Goal: Task Accomplishment & Management: Complete application form

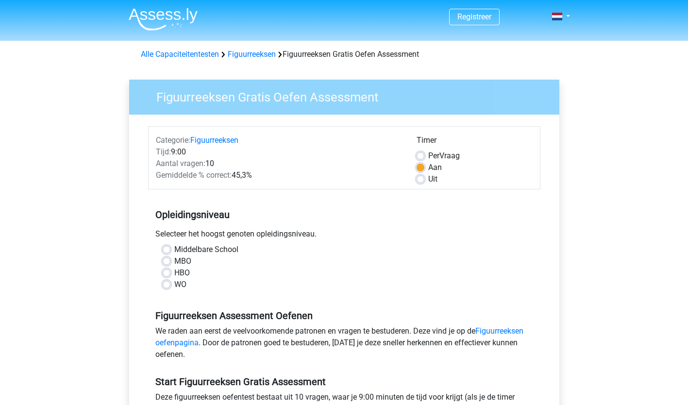
scroll to position [49, 0]
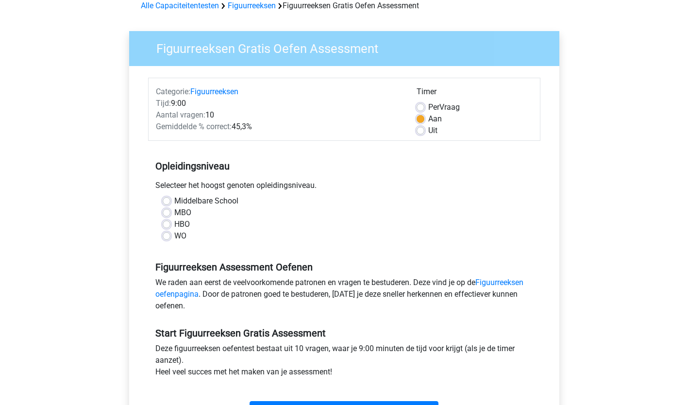
click at [174, 238] on label "WO" at bounding box center [180, 236] width 12 height 12
click at [166, 238] on input "WO" at bounding box center [167, 235] width 8 height 10
radio input "true"
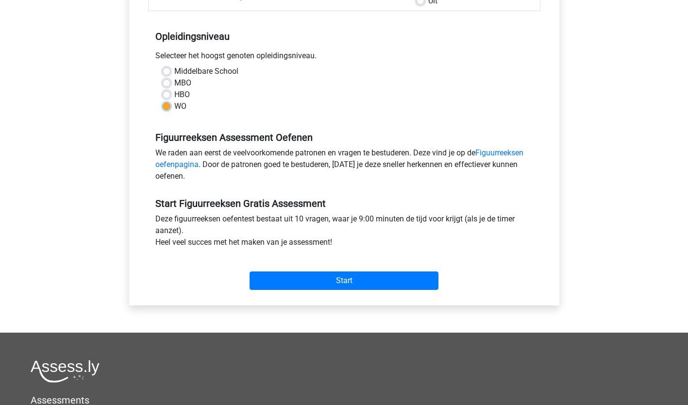
scroll to position [194, 0]
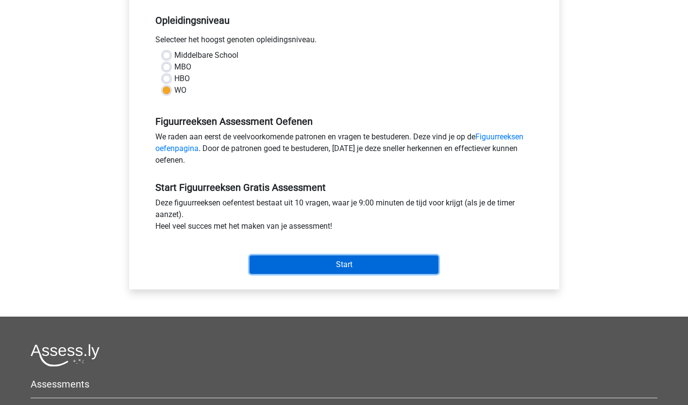
click at [325, 263] on input "Start" at bounding box center [344, 264] width 189 height 18
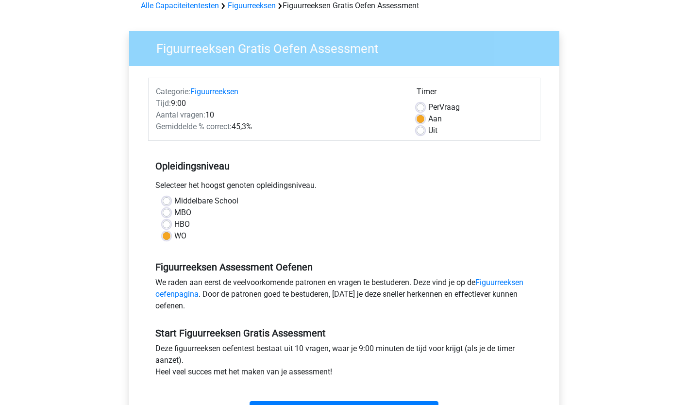
scroll to position [0, 0]
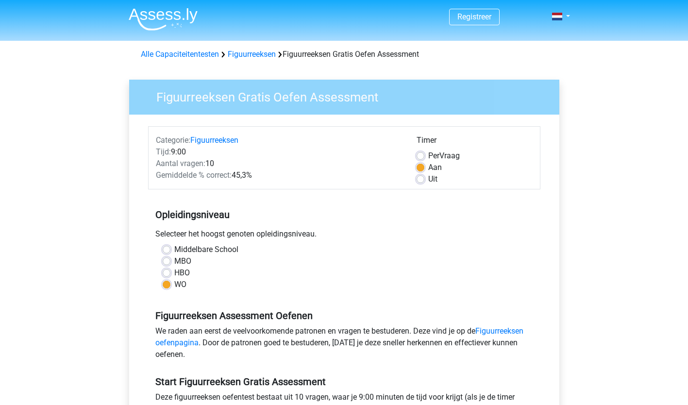
click at [428, 167] on label "Aan" at bounding box center [435, 168] width 14 height 12
click at [418, 167] on input "Aan" at bounding box center [421, 167] width 8 height 10
click at [428, 180] on label "Uit" at bounding box center [432, 179] width 9 height 12
click at [420, 180] on input "Uit" at bounding box center [421, 178] width 8 height 10
radio input "true"
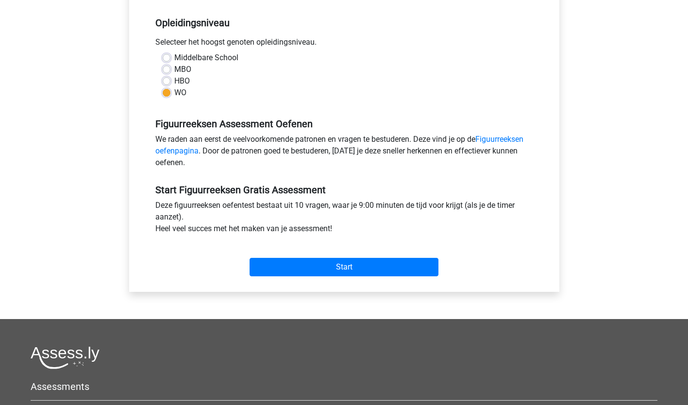
scroll to position [194, 0]
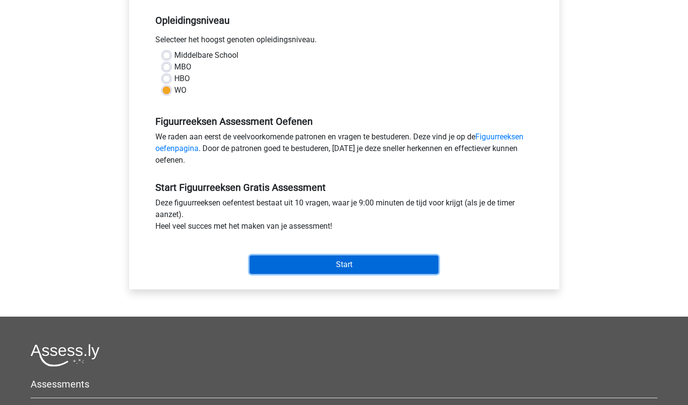
click at [338, 261] on input "Start" at bounding box center [344, 264] width 189 height 18
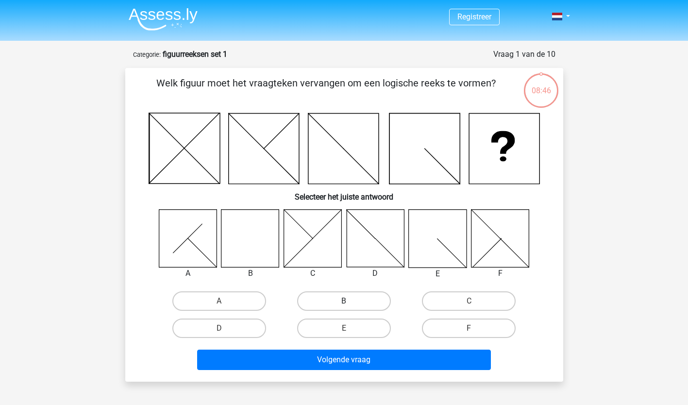
click at [342, 303] on label "B" at bounding box center [344, 300] width 94 height 19
click at [344, 303] on input "B" at bounding box center [347, 304] width 6 height 6
radio input "true"
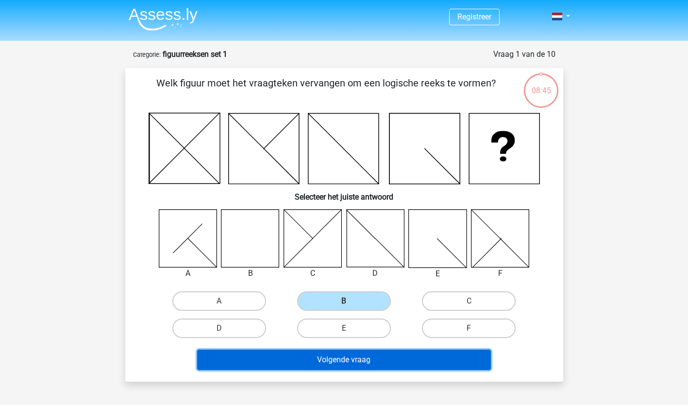
click at [359, 358] on button "Volgende vraag" at bounding box center [344, 360] width 294 height 20
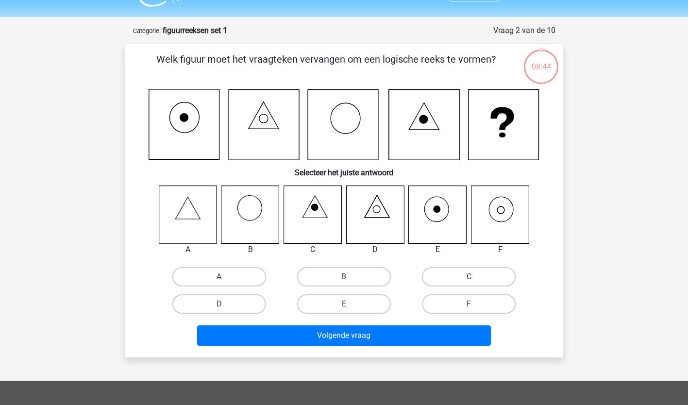
scroll to position [49, 0]
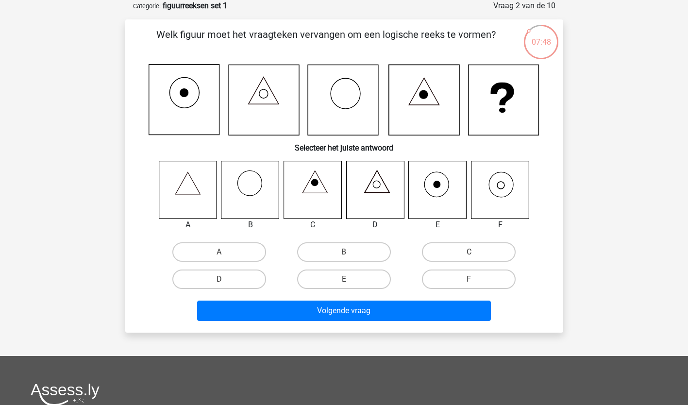
click at [502, 189] on icon at bounding box center [500, 190] width 58 height 58
click at [490, 282] on label "F" at bounding box center [469, 278] width 94 height 19
click at [475, 282] on input "F" at bounding box center [472, 282] width 6 height 6
radio input "true"
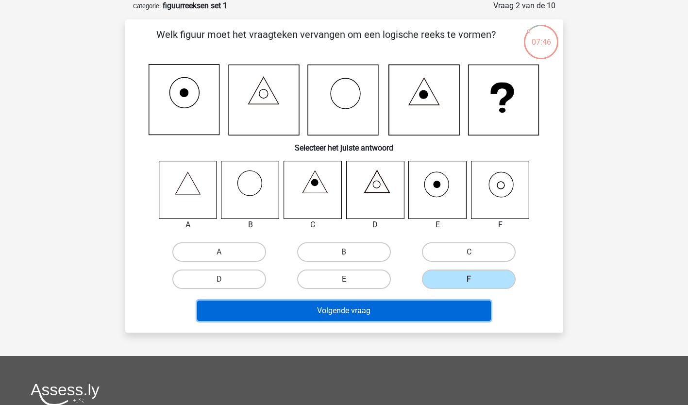
click at [405, 314] on button "Volgende vraag" at bounding box center [344, 311] width 294 height 20
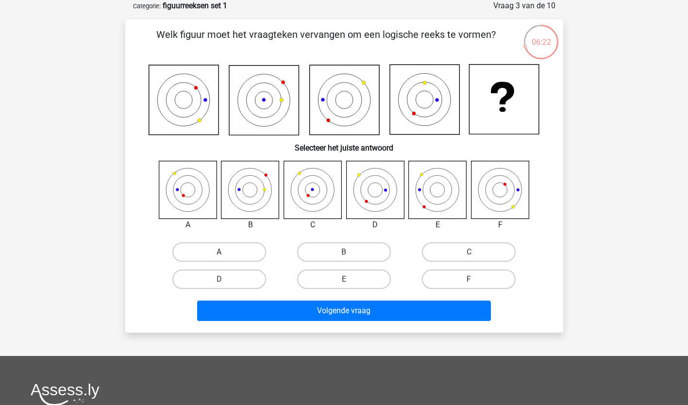
click at [247, 251] on label "A" at bounding box center [219, 251] width 94 height 19
click at [225, 252] on input "A" at bounding box center [222, 255] width 6 height 6
radio input "true"
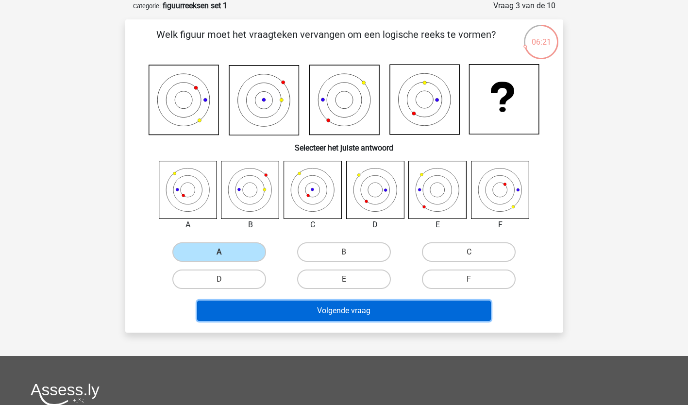
click at [317, 310] on button "Volgende vraag" at bounding box center [344, 311] width 294 height 20
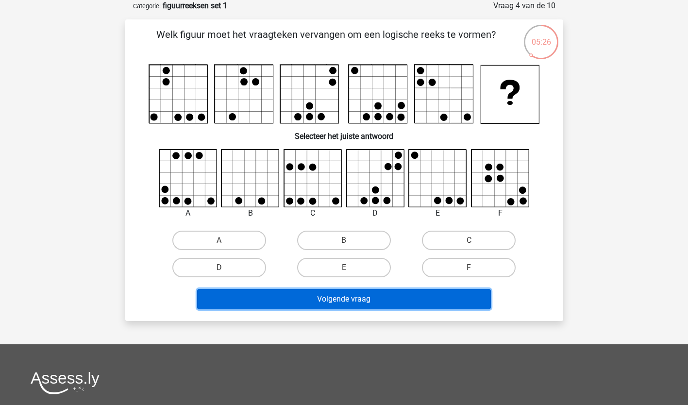
click at [320, 301] on button "Volgende vraag" at bounding box center [344, 299] width 294 height 20
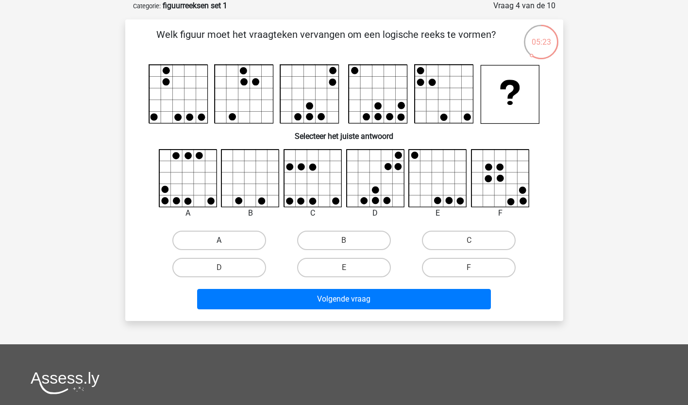
click at [243, 237] on label "A" at bounding box center [219, 240] width 94 height 19
click at [225, 240] on input "A" at bounding box center [222, 243] width 6 height 6
radio input "true"
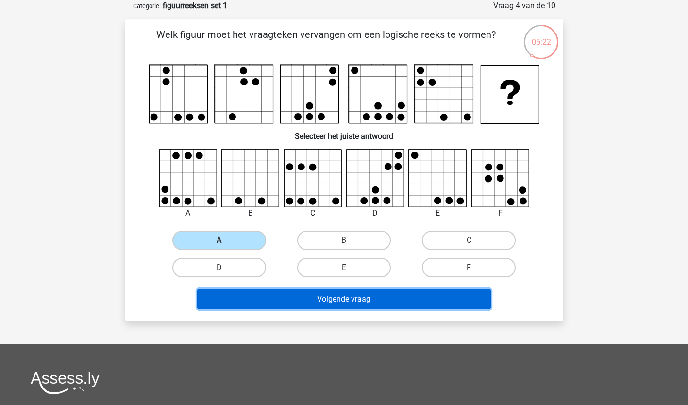
click at [317, 298] on button "Volgende vraag" at bounding box center [344, 299] width 294 height 20
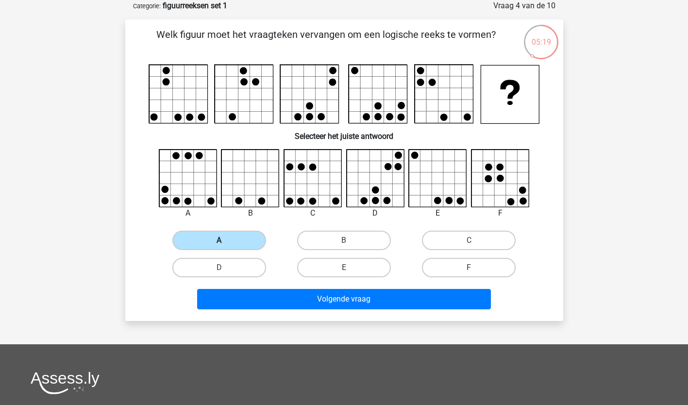
click at [235, 243] on label "A" at bounding box center [219, 240] width 94 height 19
click at [225, 243] on input "A" at bounding box center [222, 243] width 6 height 6
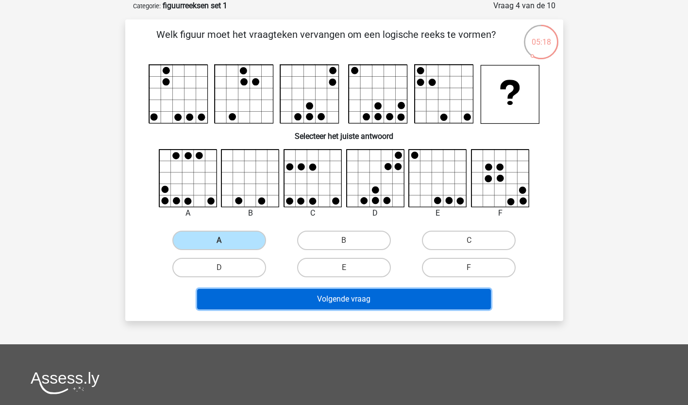
click at [340, 301] on button "Volgende vraag" at bounding box center [344, 299] width 294 height 20
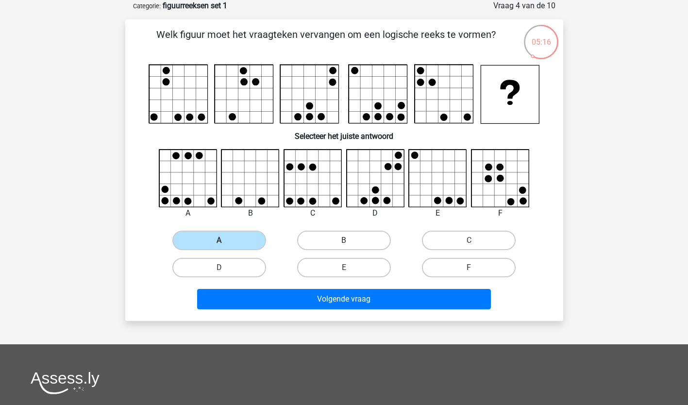
click at [320, 237] on label "B" at bounding box center [344, 240] width 94 height 19
click at [344, 240] on input "B" at bounding box center [347, 243] width 6 height 6
radio input "true"
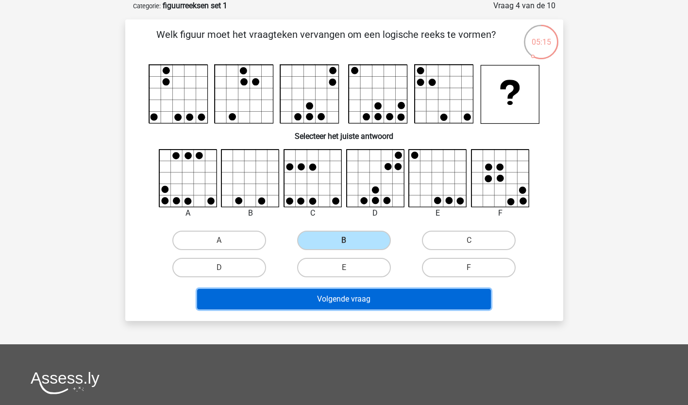
click at [333, 299] on button "Volgende vraag" at bounding box center [344, 299] width 294 height 20
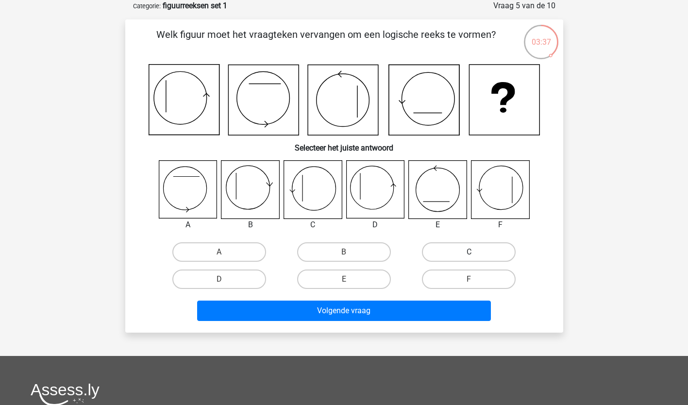
click at [490, 249] on label "C" at bounding box center [469, 251] width 94 height 19
click at [475, 252] on input "C" at bounding box center [472, 255] width 6 height 6
radio input "true"
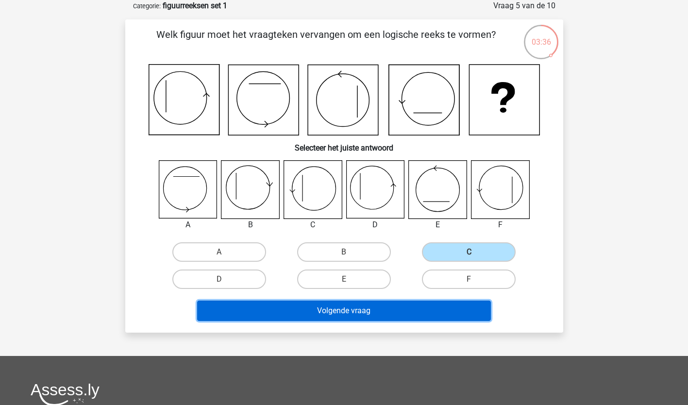
click at [373, 308] on button "Volgende vraag" at bounding box center [344, 311] width 294 height 20
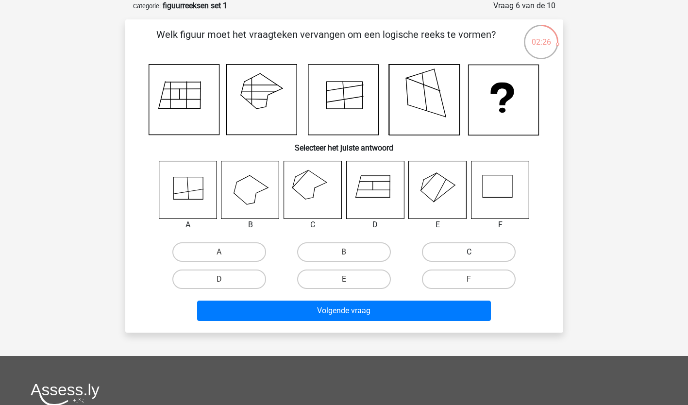
click at [443, 247] on label "C" at bounding box center [469, 251] width 94 height 19
click at [469, 252] on input "C" at bounding box center [472, 255] width 6 height 6
radio input "true"
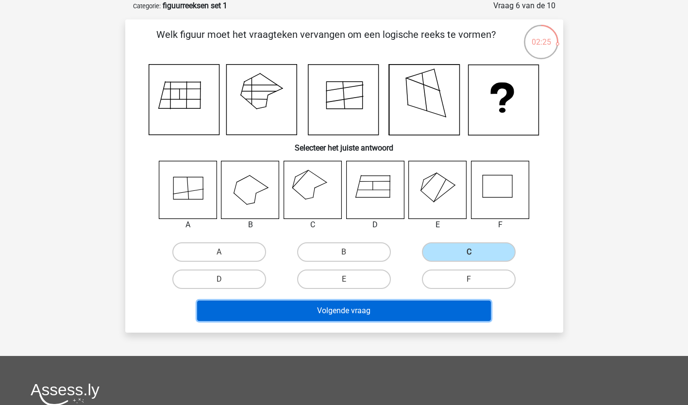
click at [375, 311] on button "Volgende vraag" at bounding box center [344, 311] width 294 height 20
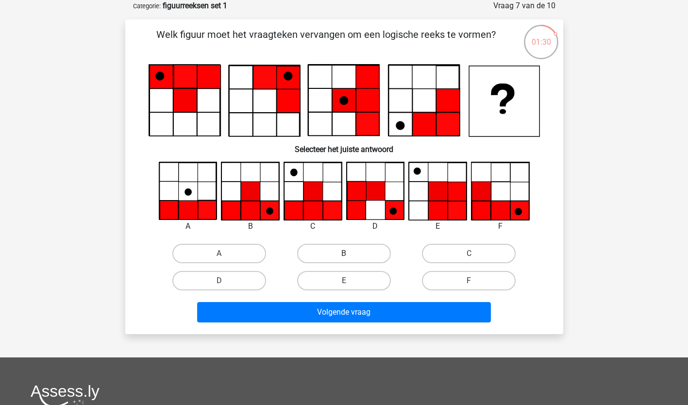
click at [334, 248] on label "B" at bounding box center [344, 253] width 94 height 19
click at [344, 253] on input "B" at bounding box center [347, 256] width 6 height 6
radio input "true"
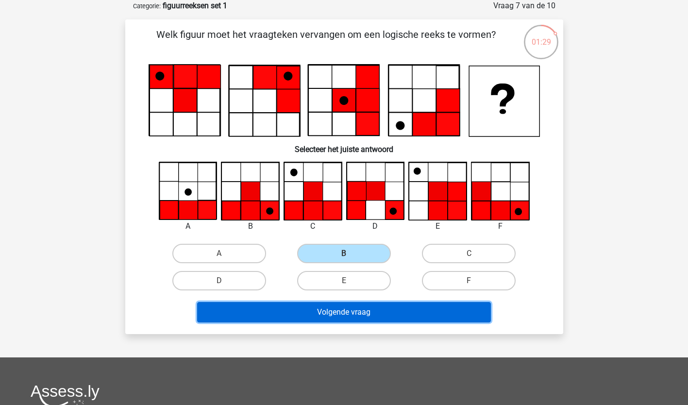
click at [345, 312] on button "Volgende vraag" at bounding box center [344, 312] width 294 height 20
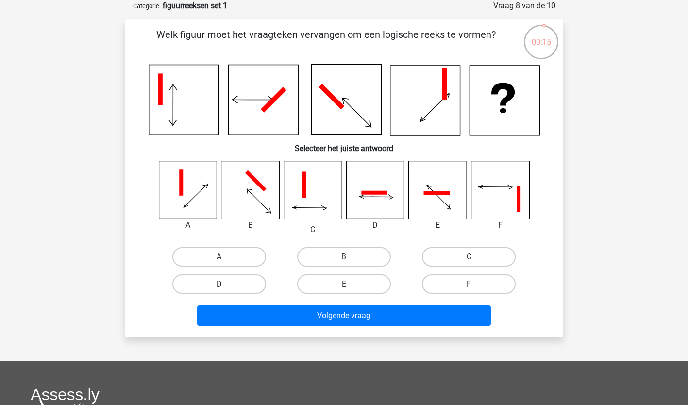
click at [225, 282] on label "D" at bounding box center [219, 283] width 94 height 19
click at [225, 284] on input "D" at bounding box center [222, 287] width 6 height 6
radio input "true"
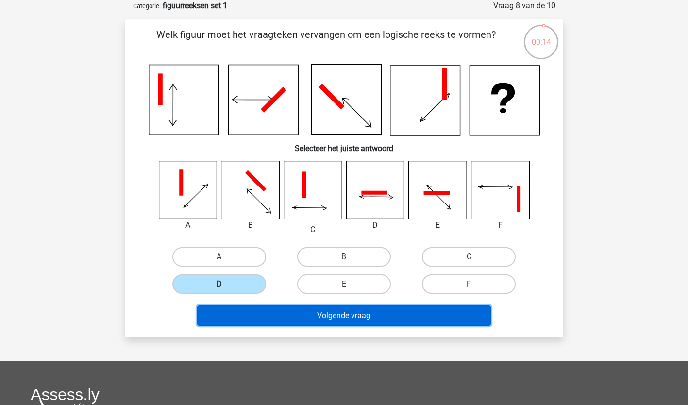
click at [321, 319] on button "Volgende vraag" at bounding box center [344, 315] width 294 height 20
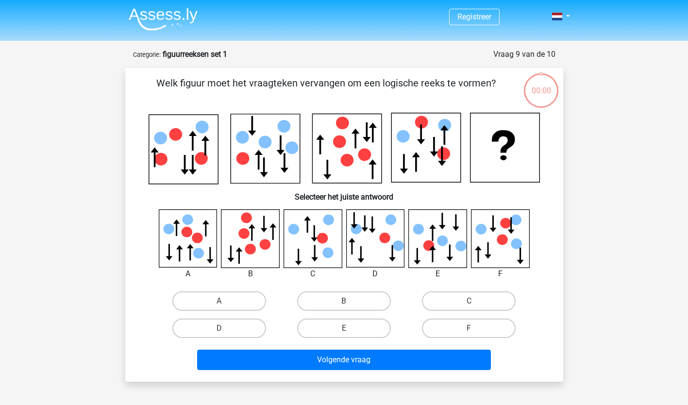
scroll to position [49, 0]
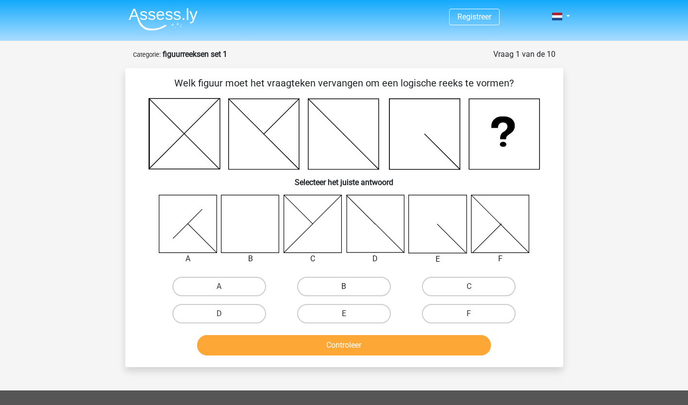
click at [332, 282] on label "B" at bounding box center [344, 286] width 94 height 19
click at [344, 286] on input "B" at bounding box center [347, 289] width 6 height 6
radio input "true"
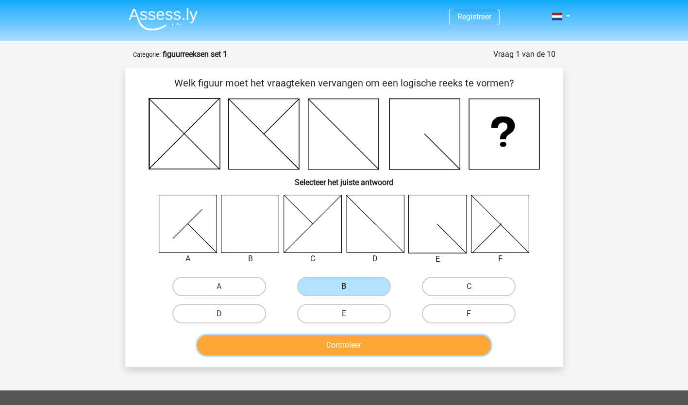
click at [335, 347] on button "Controleer" at bounding box center [344, 345] width 294 height 20
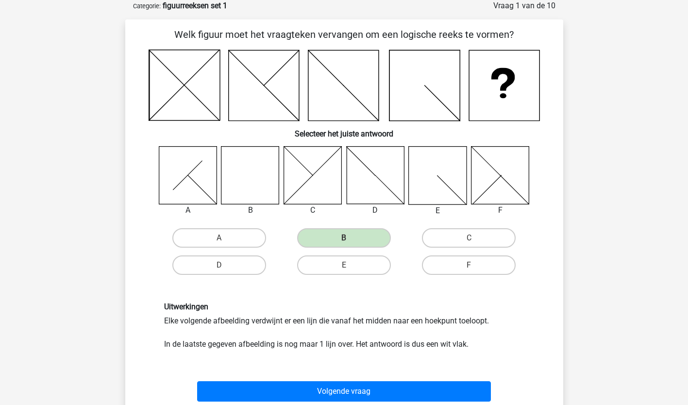
scroll to position [97, 0]
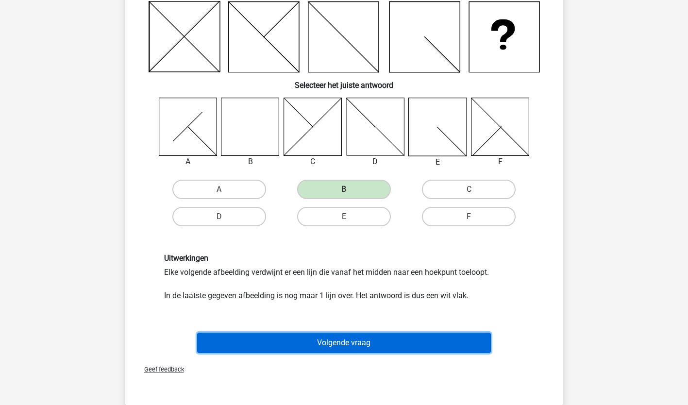
click at [334, 339] on button "Volgende vraag" at bounding box center [344, 343] width 294 height 20
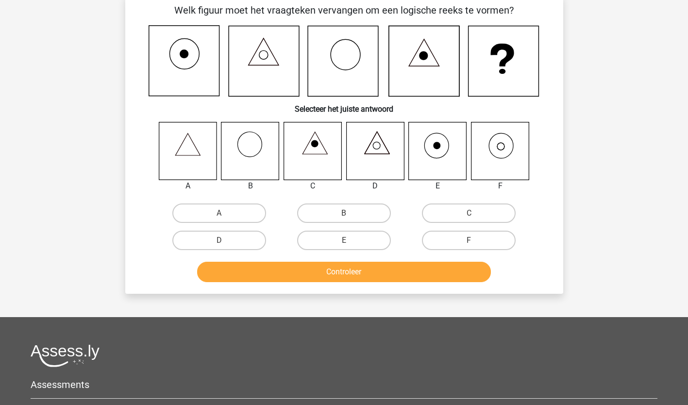
scroll to position [49, 0]
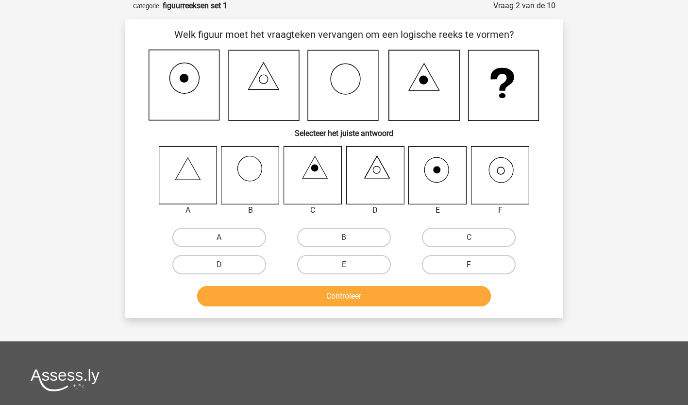
click at [483, 265] on label "F" at bounding box center [469, 264] width 94 height 19
click at [475, 265] on input "F" at bounding box center [472, 268] width 6 height 6
radio input "true"
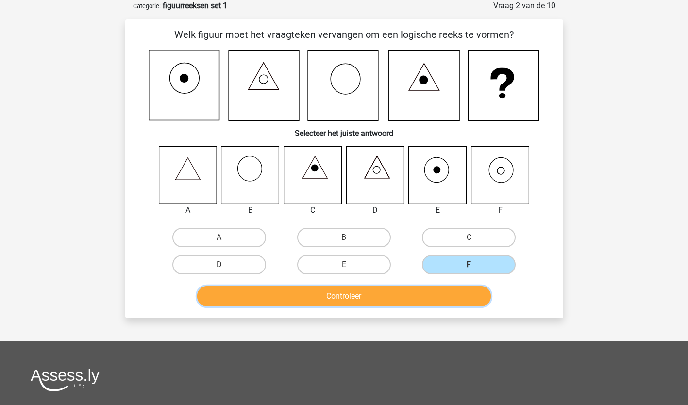
click at [394, 298] on button "Controleer" at bounding box center [344, 296] width 294 height 20
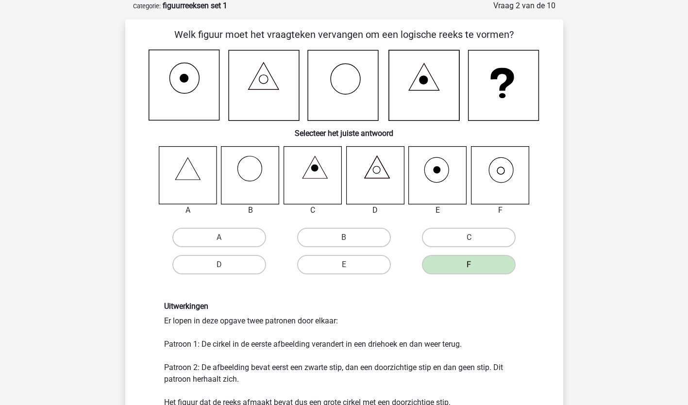
scroll to position [97, 0]
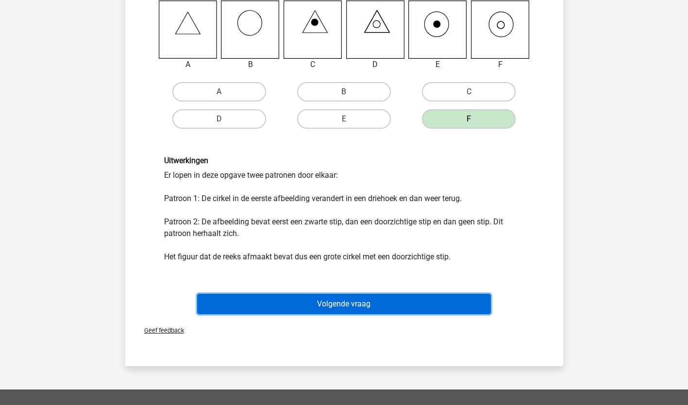
click at [374, 302] on button "Volgende vraag" at bounding box center [344, 304] width 294 height 20
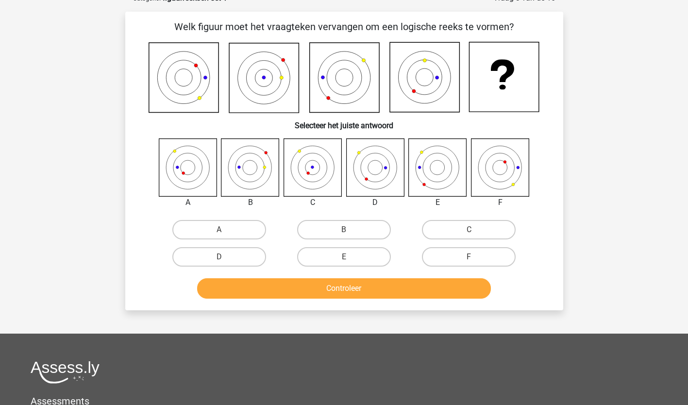
scroll to position [49, 0]
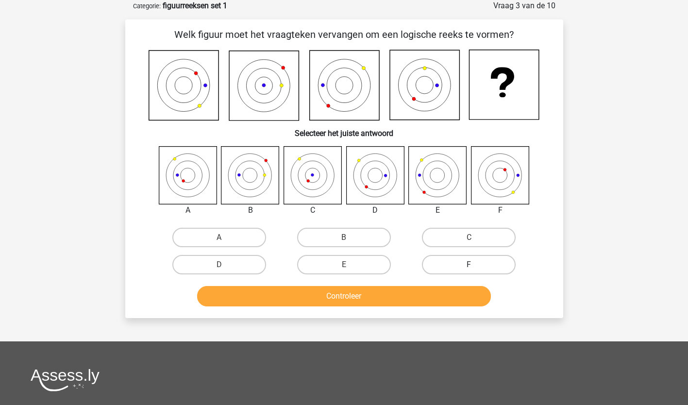
click at [443, 264] on label "F" at bounding box center [469, 264] width 94 height 19
click at [469, 265] on input "F" at bounding box center [472, 268] width 6 height 6
radio input "true"
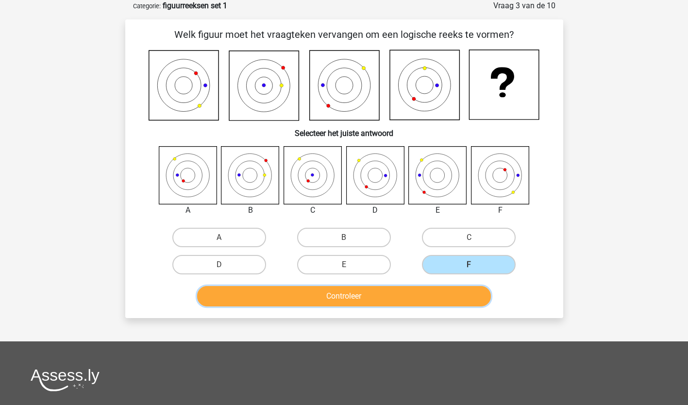
click at [373, 294] on button "Controleer" at bounding box center [344, 296] width 294 height 20
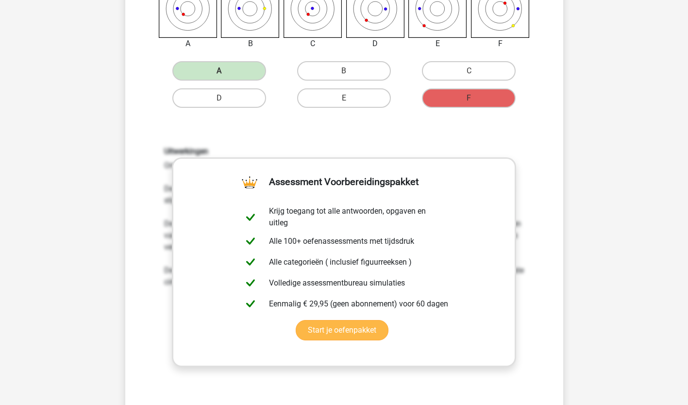
scroll to position [243, 0]
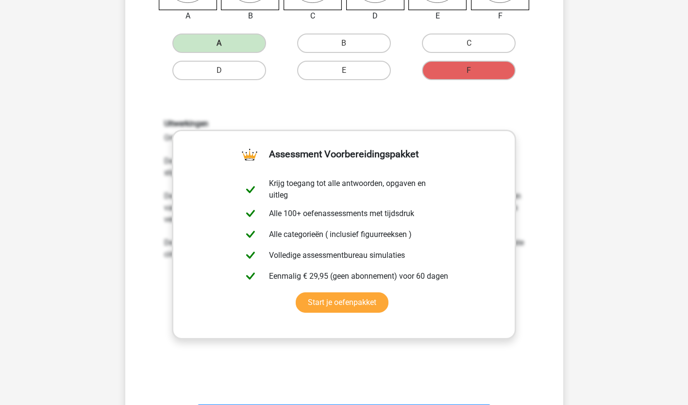
click at [404, 96] on div "Uitwerkingen Om het antwoord te vinden, moet uitgezocht worden welk patroon de …" at bounding box center [344, 246] width 407 height 301
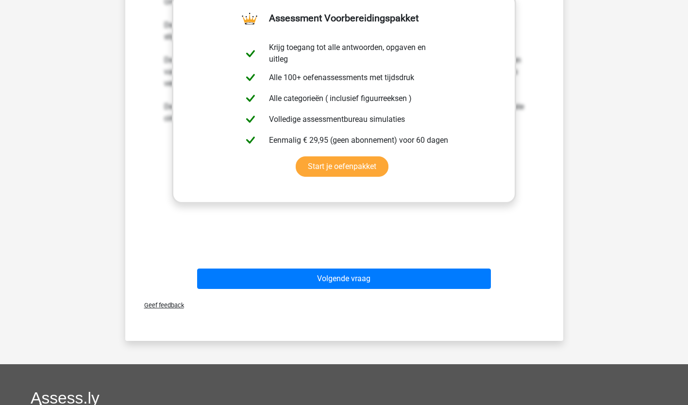
scroll to position [388, 0]
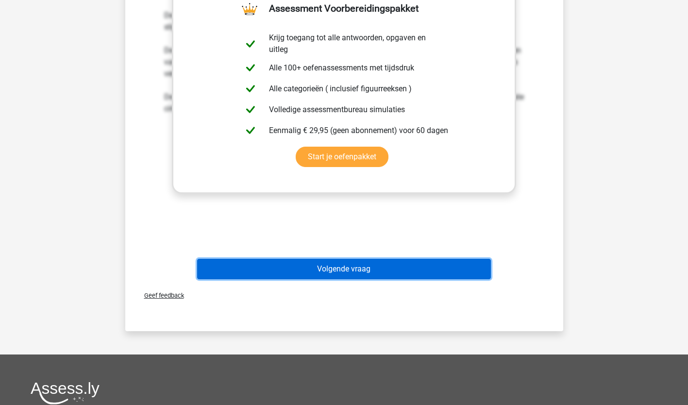
click at [325, 272] on button "Volgende vraag" at bounding box center [344, 269] width 294 height 20
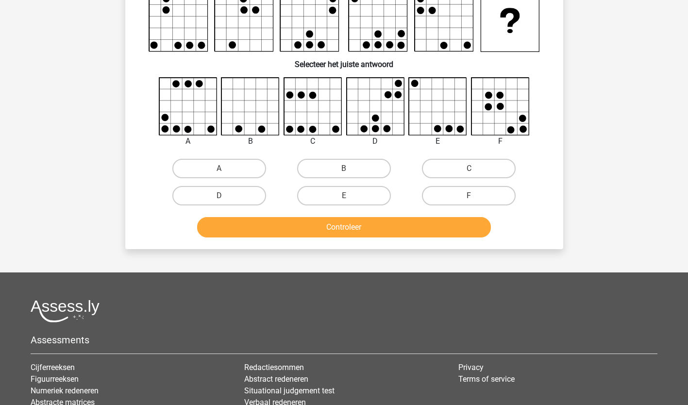
scroll to position [49, 0]
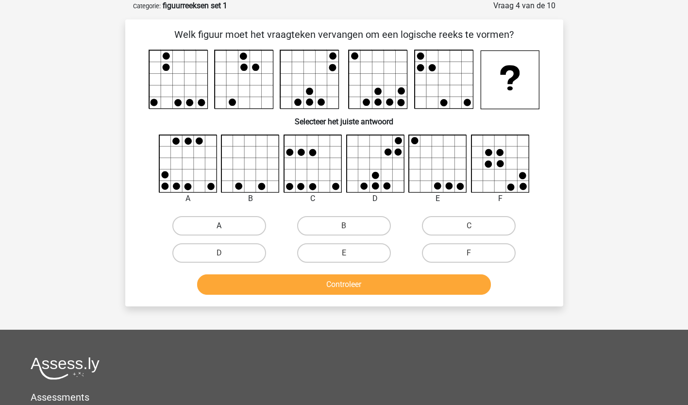
click at [236, 227] on label "A" at bounding box center [219, 225] width 94 height 19
click at [225, 227] on input "A" at bounding box center [222, 229] width 6 height 6
radio input "true"
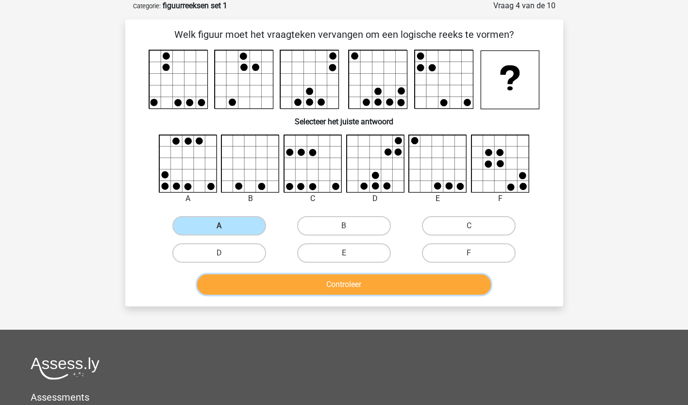
click at [309, 284] on button "Controleer" at bounding box center [344, 284] width 294 height 20
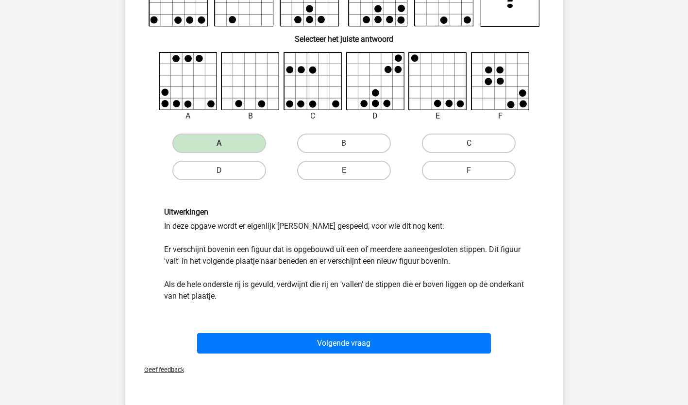
scroll to position [146, 0]
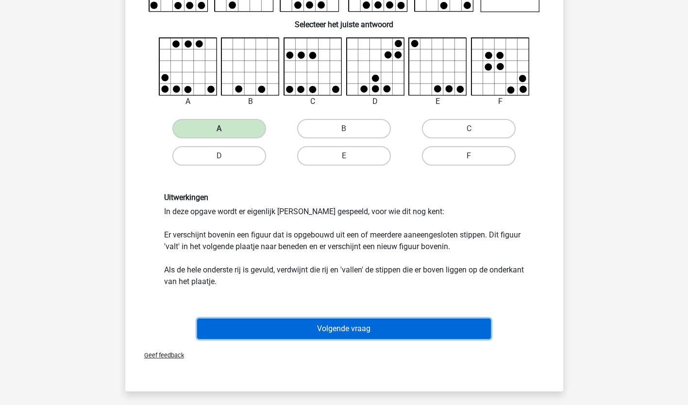
click at [320, 327] on button "Volgende vraag" at bounding box center [344, 328] width 294 height 20
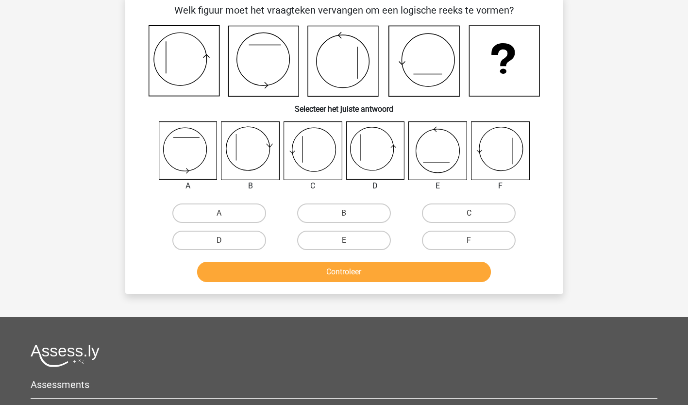
scroll to position [49, 0]
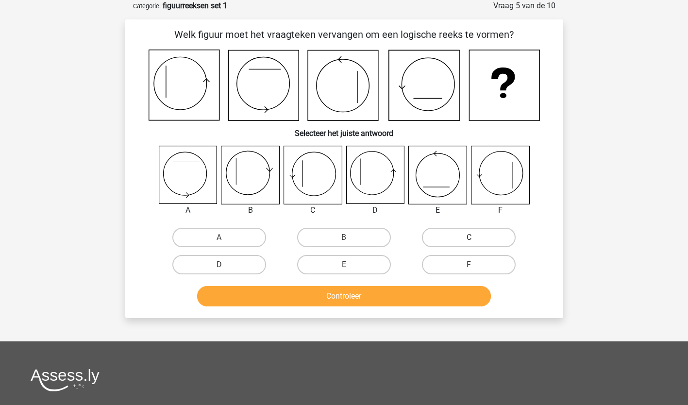
click at [451, 239] on label "C" at bounding box center [469, 237] width 94 height 19
click at [469, 239] on input "C" at bounding box center [472, 240] width 6 height 6
radio input "true"
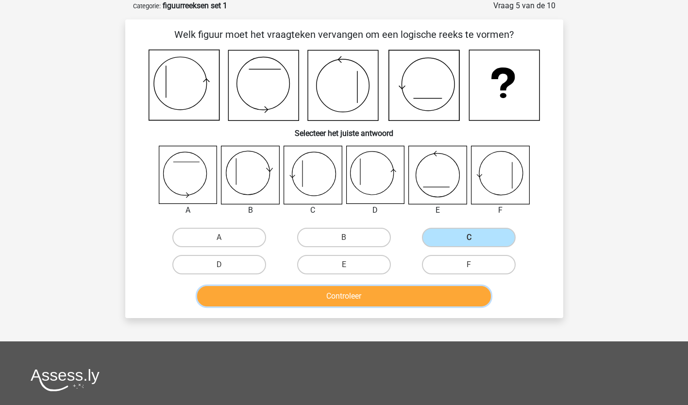
click at [371, 292] on button "Controleer" at bounding box center [344, 296] width 294 height 20
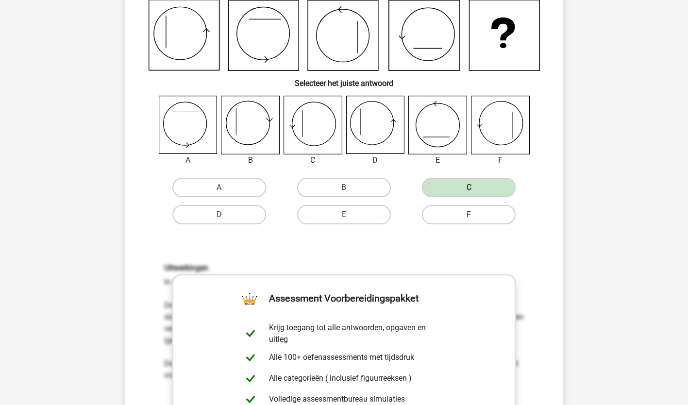
scroll to position [97, 0]
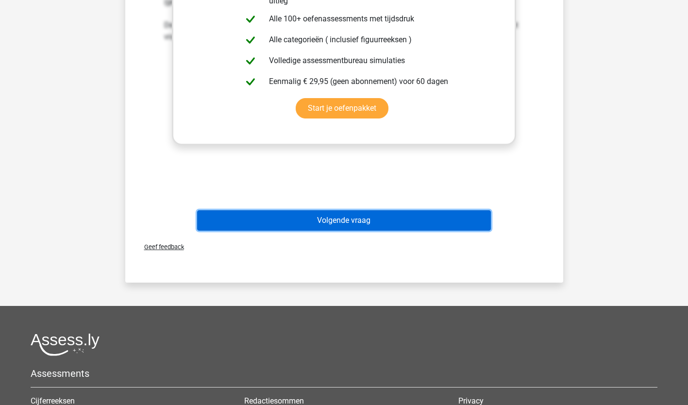
click at [348, 224] on button "Volgende vraag" at bounding box center [344, 220] width 294 height 20
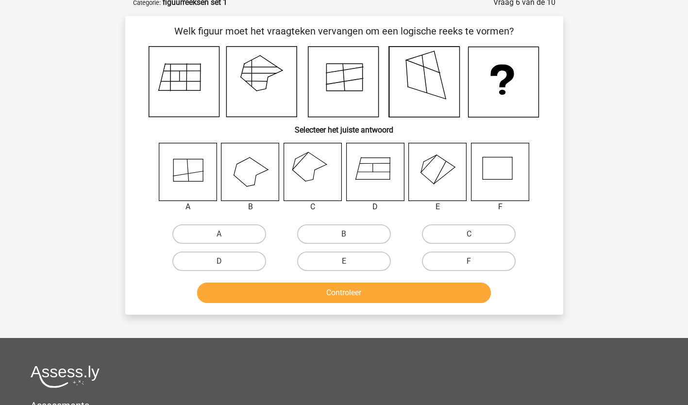
scroll to position [49, 0]
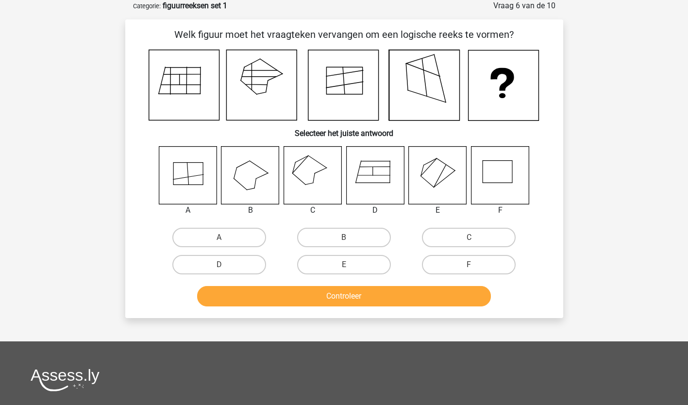
click at [312, 176] on icon at bounding box center [313, 175] width 58 height 58
click at [308, 171] on icon at bounding box center [313, 175] width 58 height 58
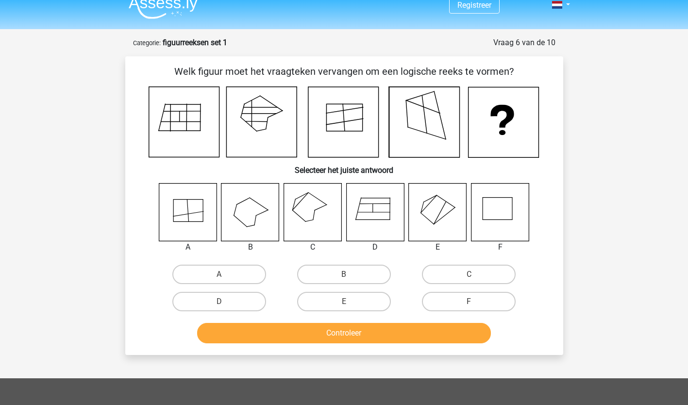
scroll to position [0, 0]
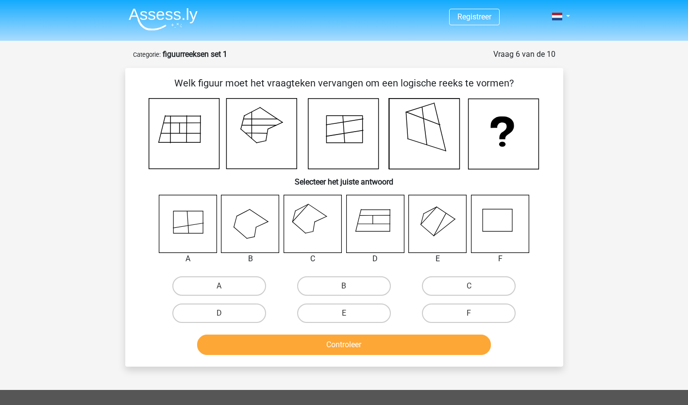
click at [470, 287] on input "C" at bounding box center [472, 289] width 6 height 6
radio input "true"
click at [361, 347] on button "Controleer" at bounding box center [344, 344] width 294 height 20
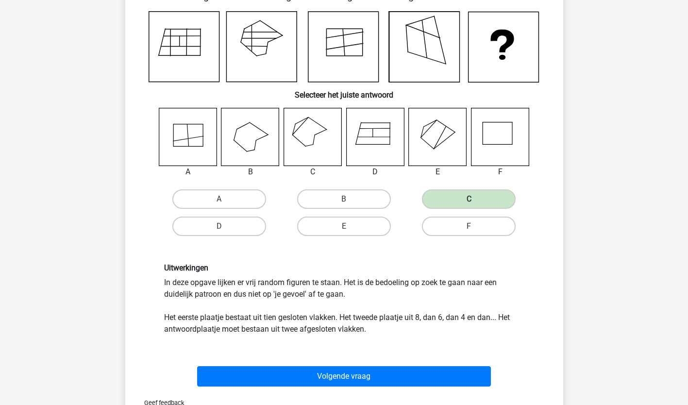
scroll to position [97, 0]
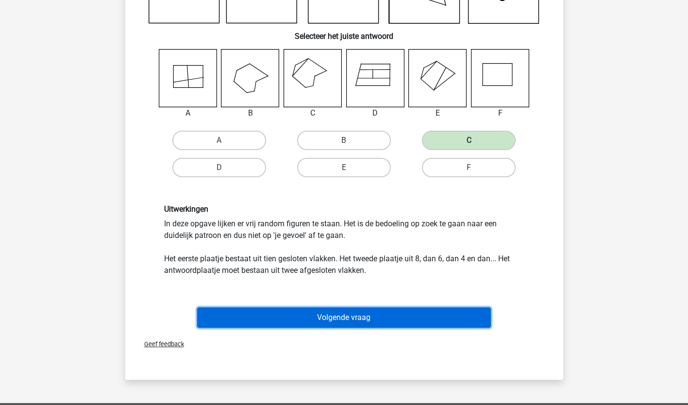
click at [356, 319] on button "Volgende vraag" at bounding box center [344, 317] width 294 height 20
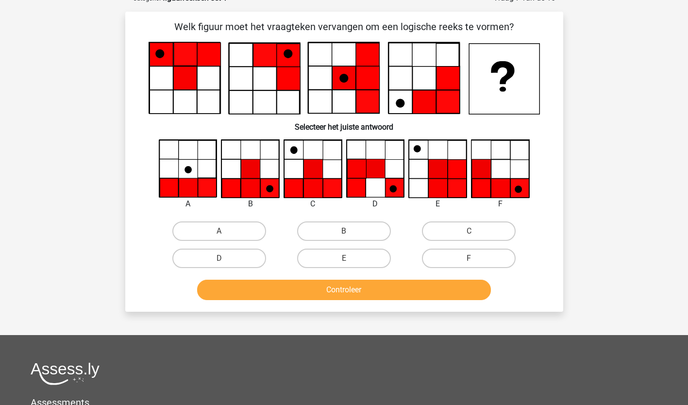
scroll to position [49, 0]
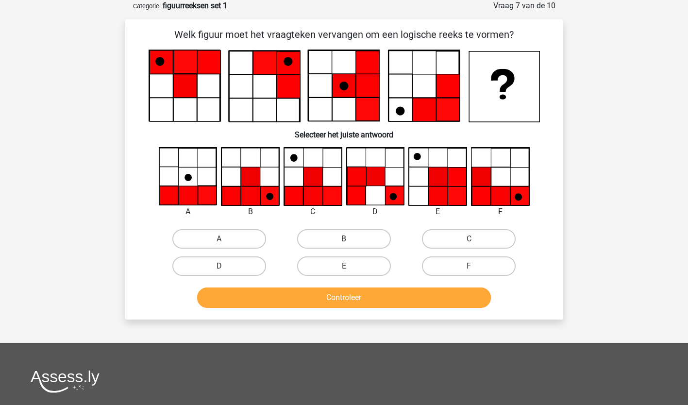
click at [339, 237] on label "B" at bounding box center [344, 238] width 94 height 19
click at [344, 239] on input "B" at bounding box center [347, 242] width 6 height 6
radio input "true"
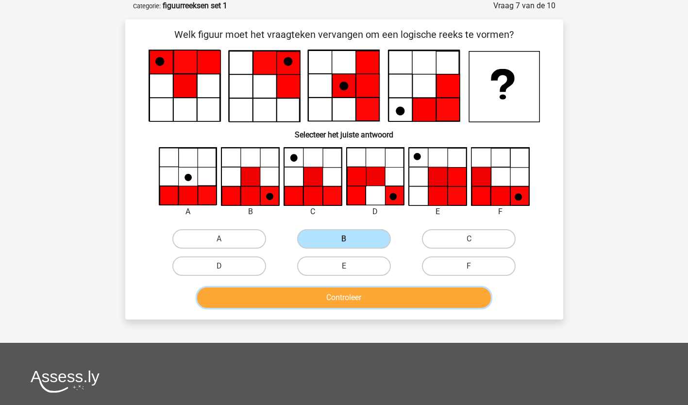
click at [351, 299] on button "Controleer" at bounding box center [344, 297] width 294 height 20
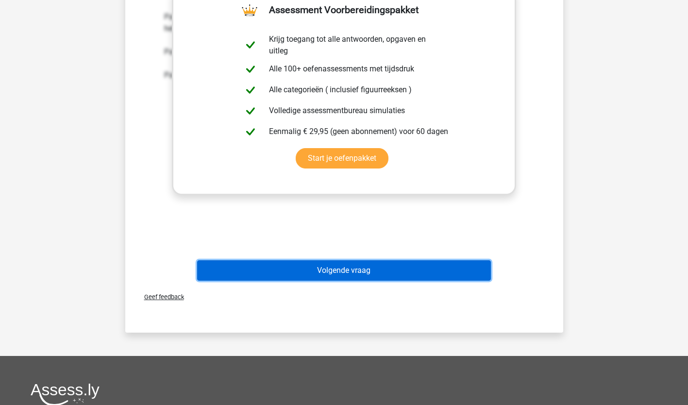
click at [347, 274] on button "Volgende vraag" at bounding box center [344, 270] width 294 height 20
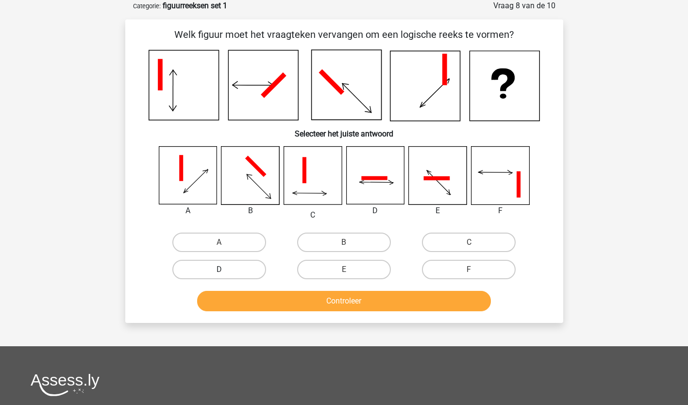
click at [207, 270] on label "D" at bounding box center [219, 269] width 94 height 19
click at [219, 270] on input "D" at bounding box center [222, 272] width 6 height 6
radio input "true"
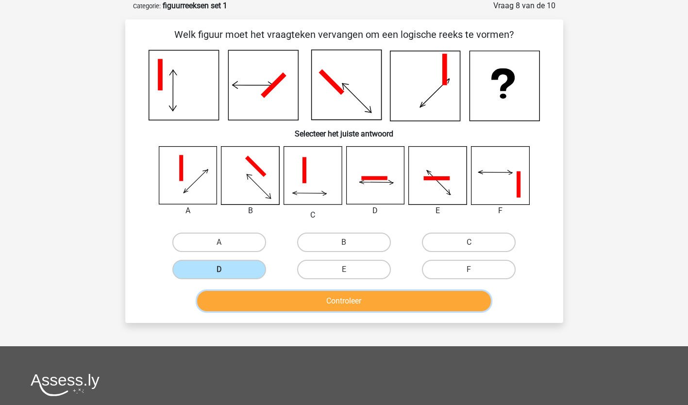
click at [329, 299] on button "Controleer" at bounding box center [344, 301] width 294 height 20
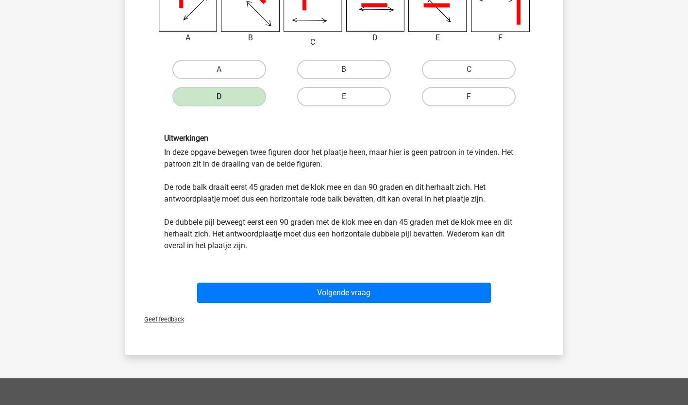
scroll to position [243, 0]
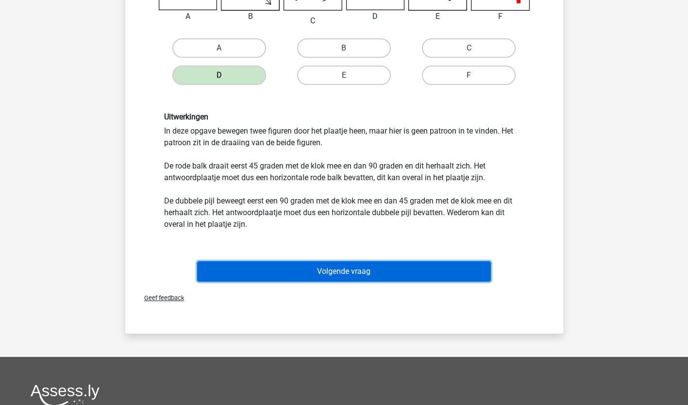
click at [355, 274] on button "Volgende vraag" at bounding box center [344, 271] width 294 height 20
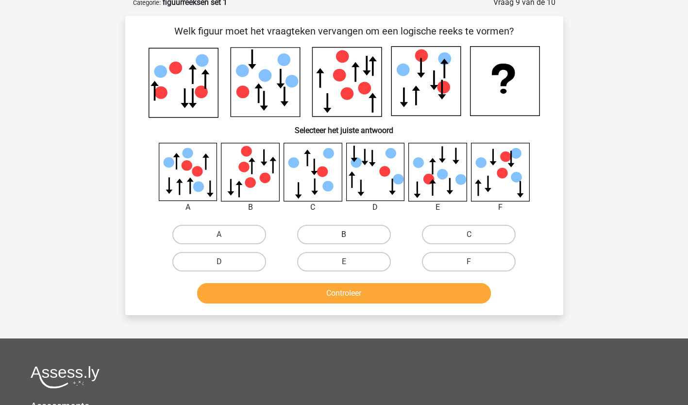
scroll to position [49, 0]
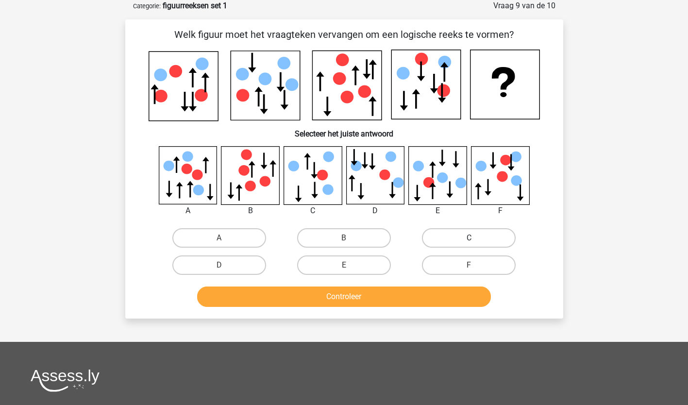
click at [479, 233] on label "C" at bounding box center [469, 237] width 94 height 19
click at [475, 238] on input "C" at bounding box center [472, 241] width 6 height 6
radio input "true"
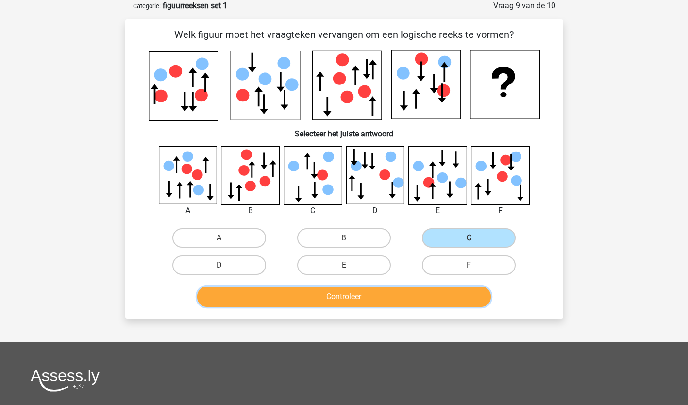
click at [366, 296] on button "Controleer" at bounding box center [344, 296] width 294 height 20
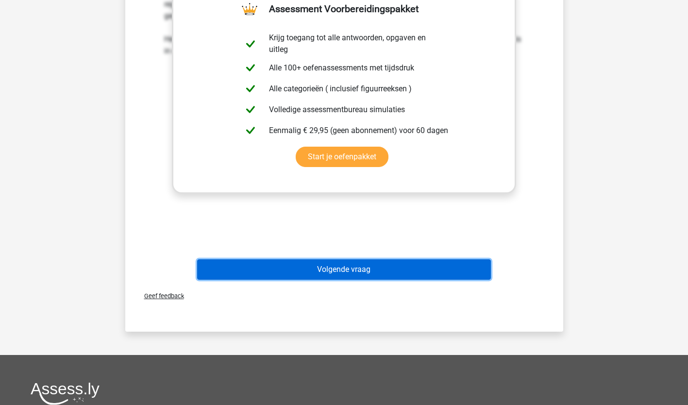
click at [354, 273] on button "Volgende vraag" at bounding box center [344, 269] width 294 height 20
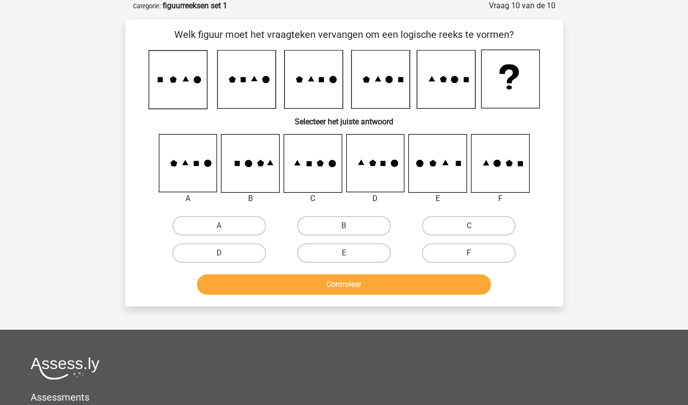
click at [479, 252] on label "F" at bounding box center [469, 252] width 94 height 19
click at [475, 253] on input "F" at bounding box center [472, 256] width 6 height 6
radio input "true"
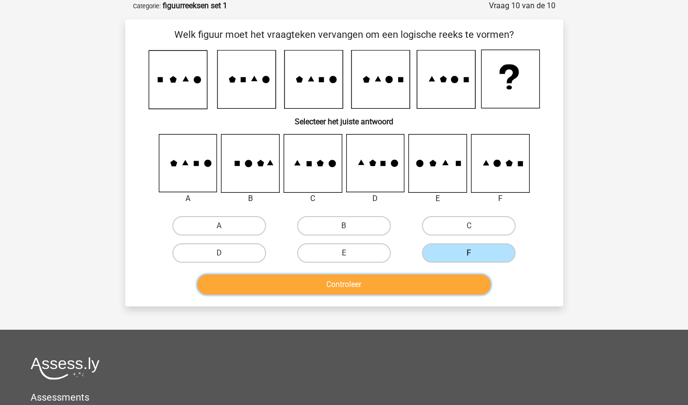
click at [385, 284] on button "Controleer" at bounding box center [344, 284] width 294 height 20
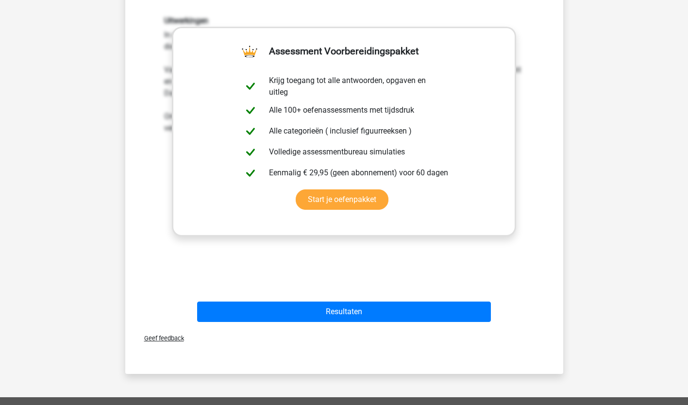
scroll to position [340, 0]
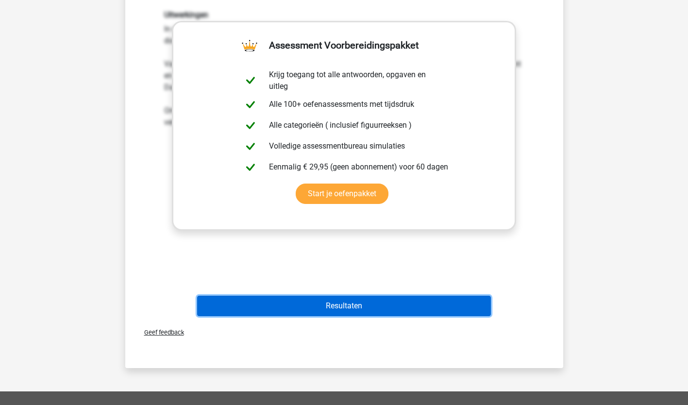
click at [339, 305] on button "Resultaten" at bounding box center [344, 306] width 294 height 20
